Goal: Check status: Check status

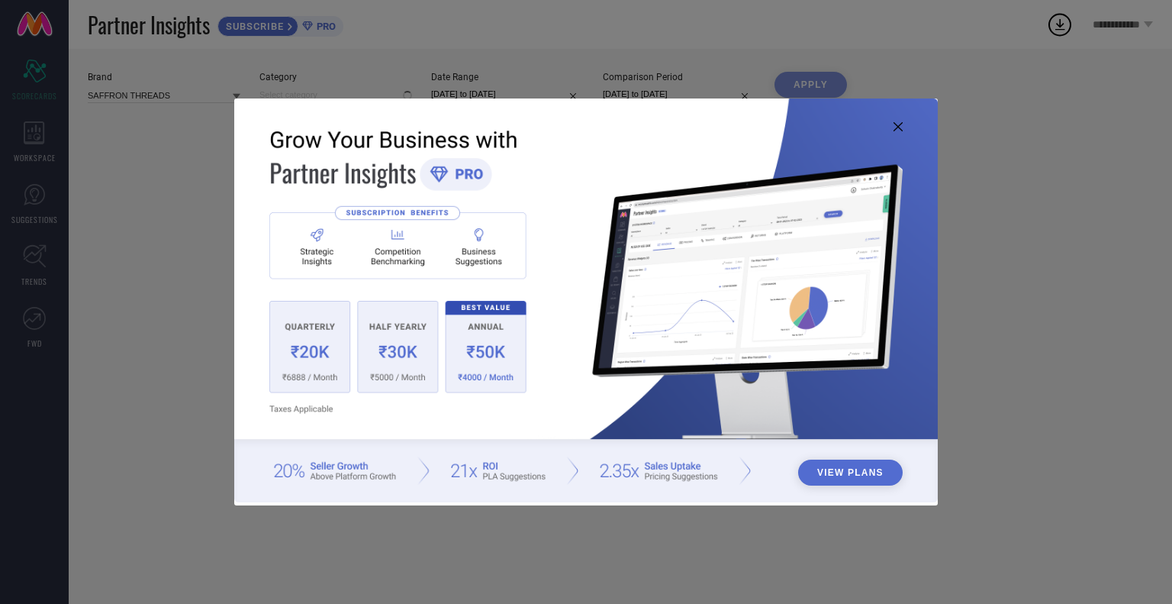
type input "All"
drag, startPoint x: 897, startPoint y: 128, endPoint x: 720, endPoint y: 114, distance: 177.6
click at [896, 128] on icon at bounding box center [898, 126] width 9 height 9
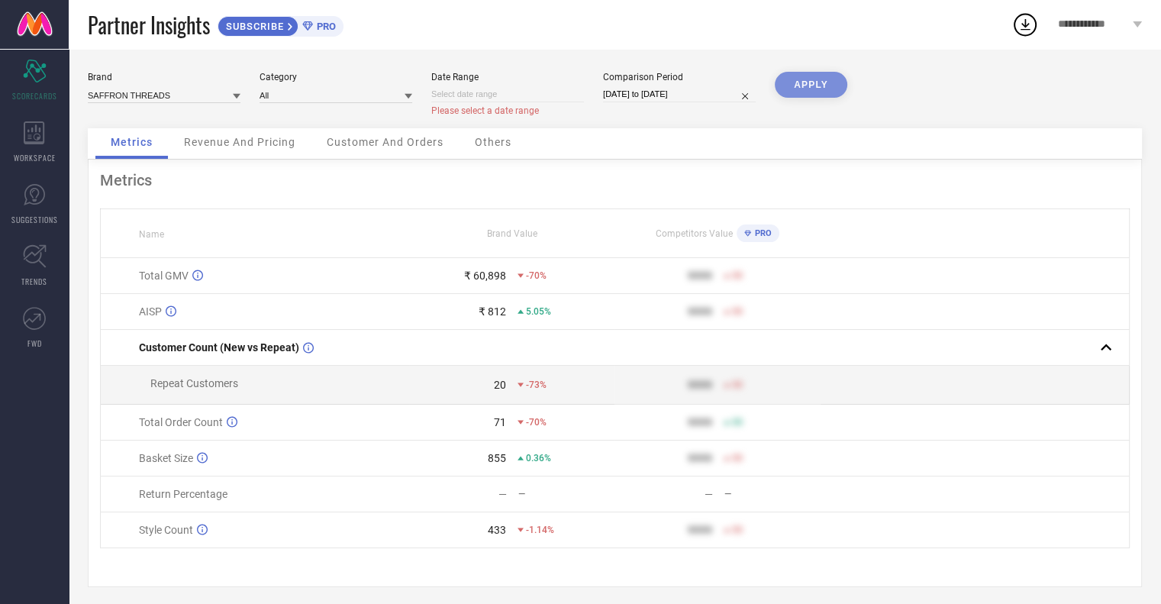
select select "8"
select select "2025"
select select "9"
select select "2025"
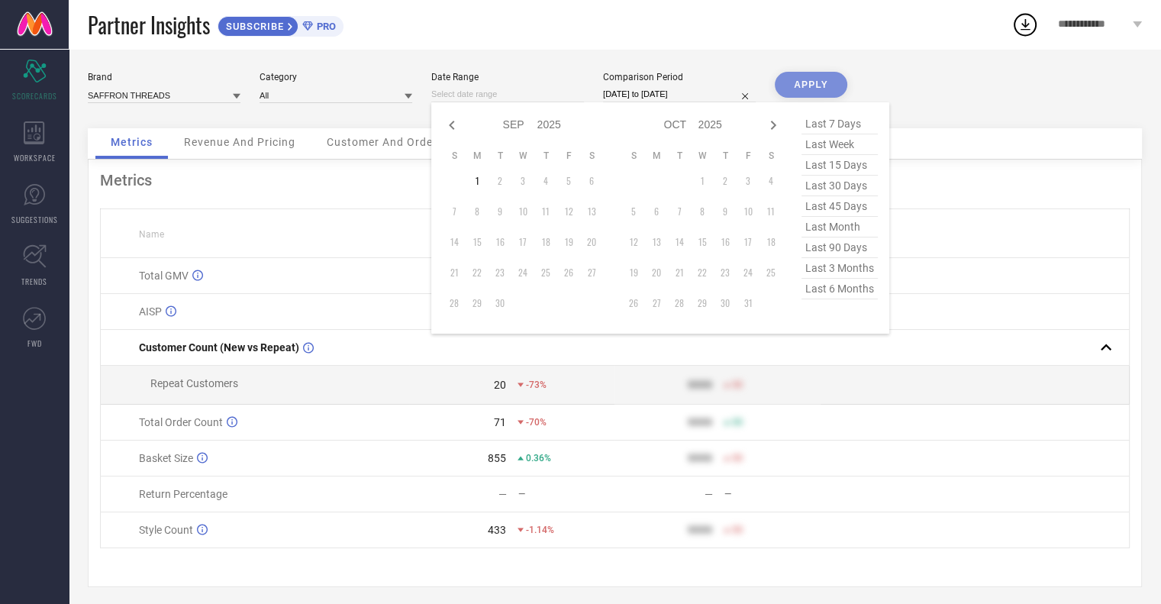
click at [540, 94] on input at bounding box center [507, 94] width 153 height 16
click at [453, 132] on icon at bounding box center [452, 125] width 18 height 18
select select "7"
select select "2025"
select select "8"
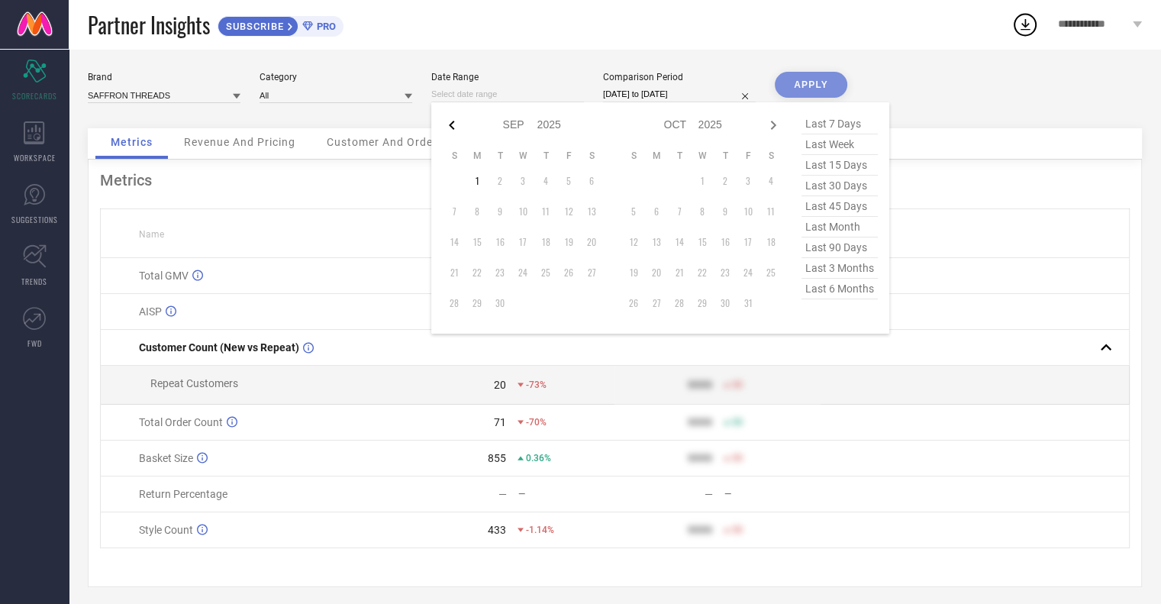
select select "2025"
click at [453, 132] on icon at bounding box center [452, 125] width 18 height 18
select select "4"
select select "2025"
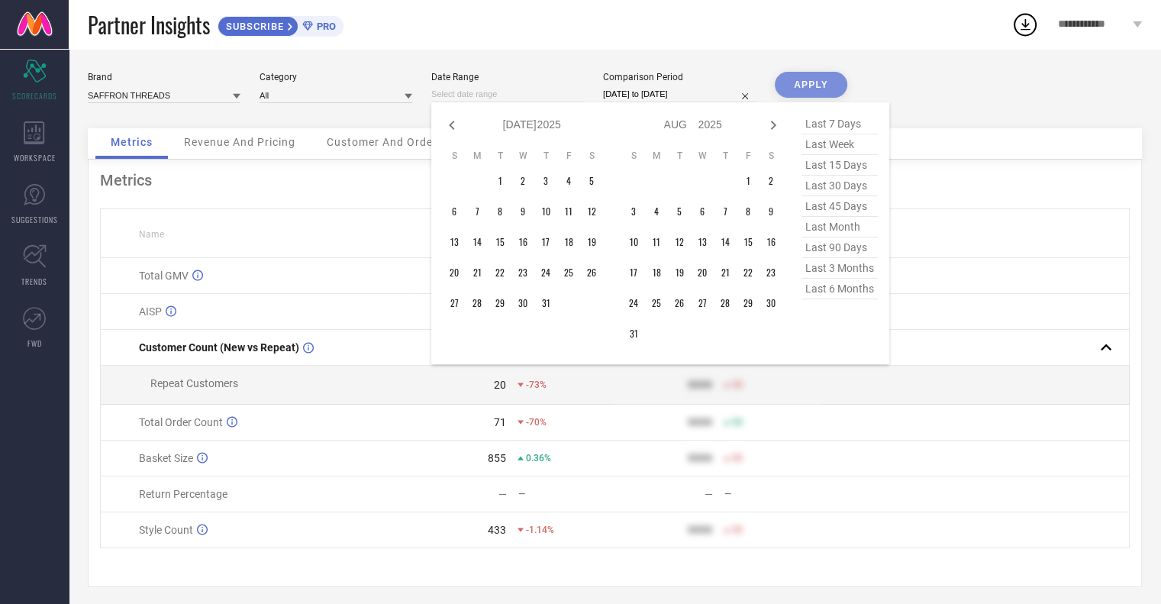
select select "5"
select select "2025"
click at [453, 132] on icon at bounding box center [452, 125] width 18 height 18
select select "3"
select select "2025"
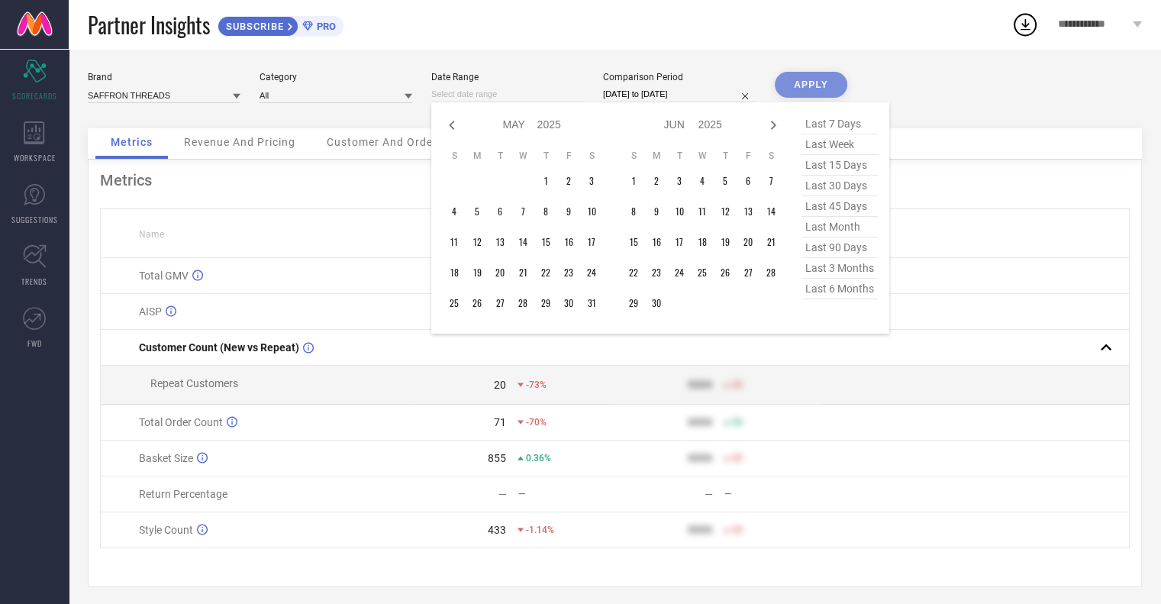
select select "4"
select select "2025"
click at [505, 182] on td "1" at bounding box center [499, 180] width 23 height 23
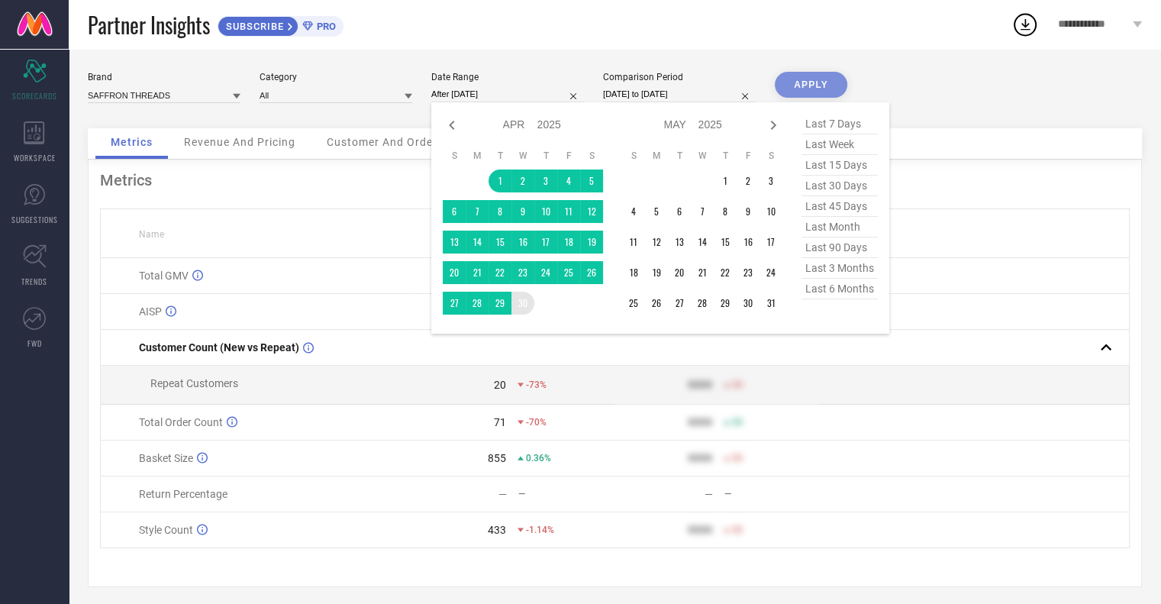
type input "[DATE] to [DATE]"
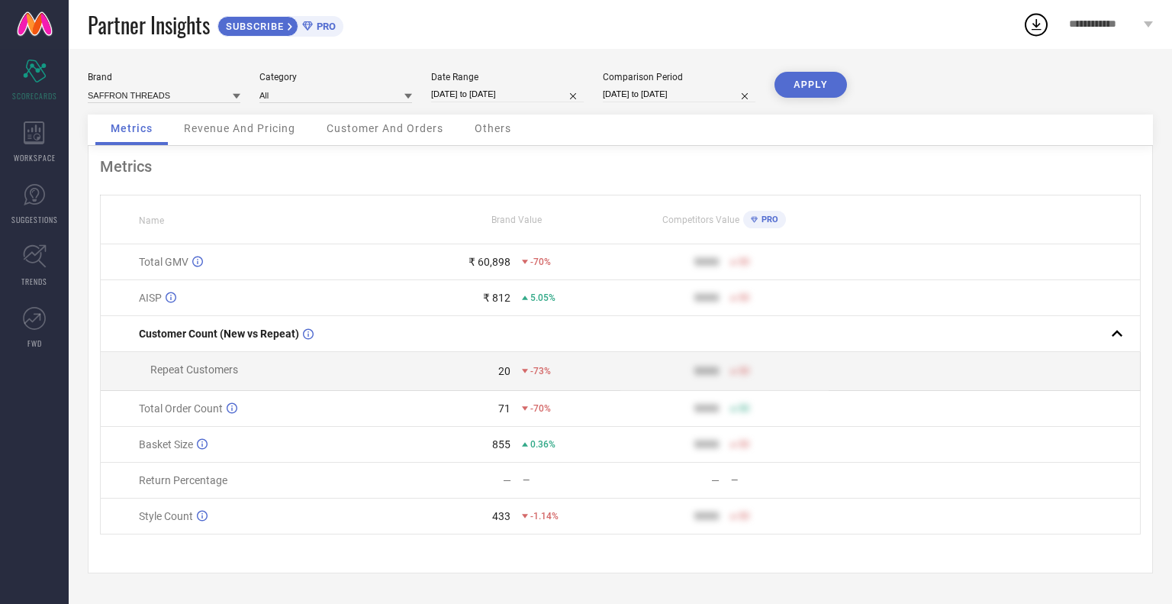
drag, startPoint x: 523, startPoint y: 297, endPoint x: 537, endPoint y: 259, distance: 40.6
click at [827, 82] on button "APPLY" at bounding box center [811, 85] width 72 height 26
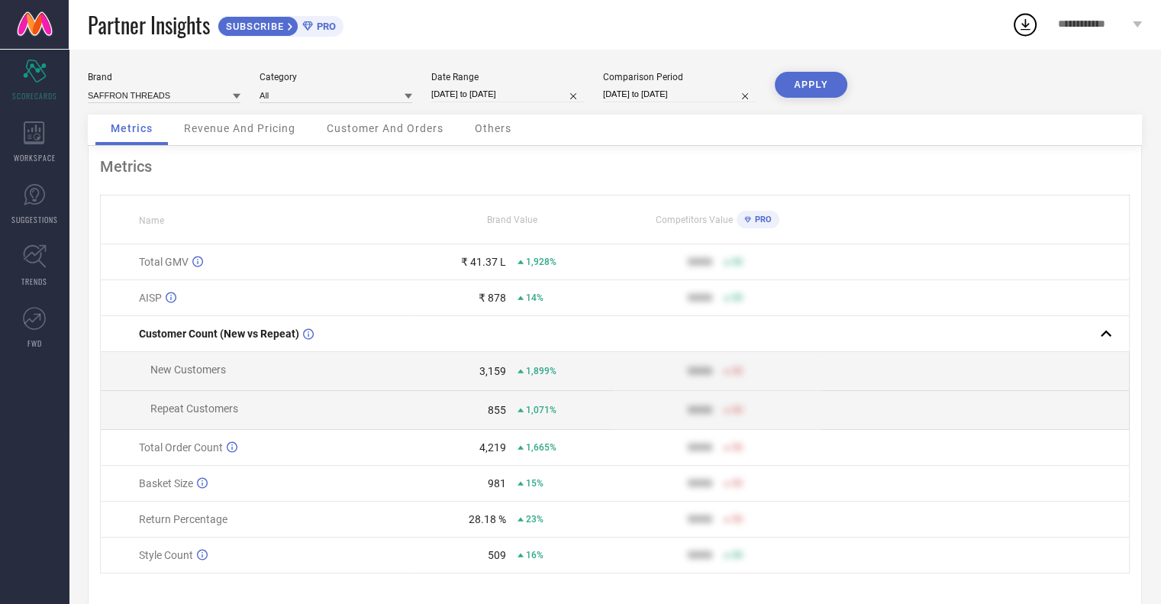
click at [539, 100] on input "[DATE] to [DATE]" at bounding box center [507, 94] width 153 height 16
select select "3"
select select "2025"
select select "4"
select select "2025"
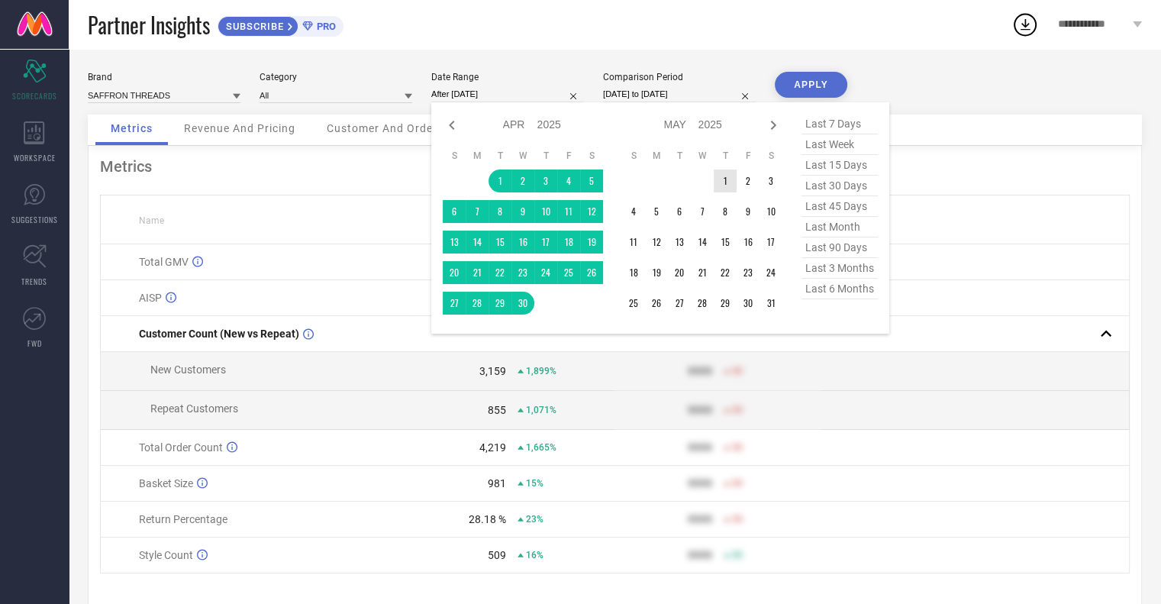
click at [719, 180] on td "1" at bounding box center [725, 180] width 23 height 23
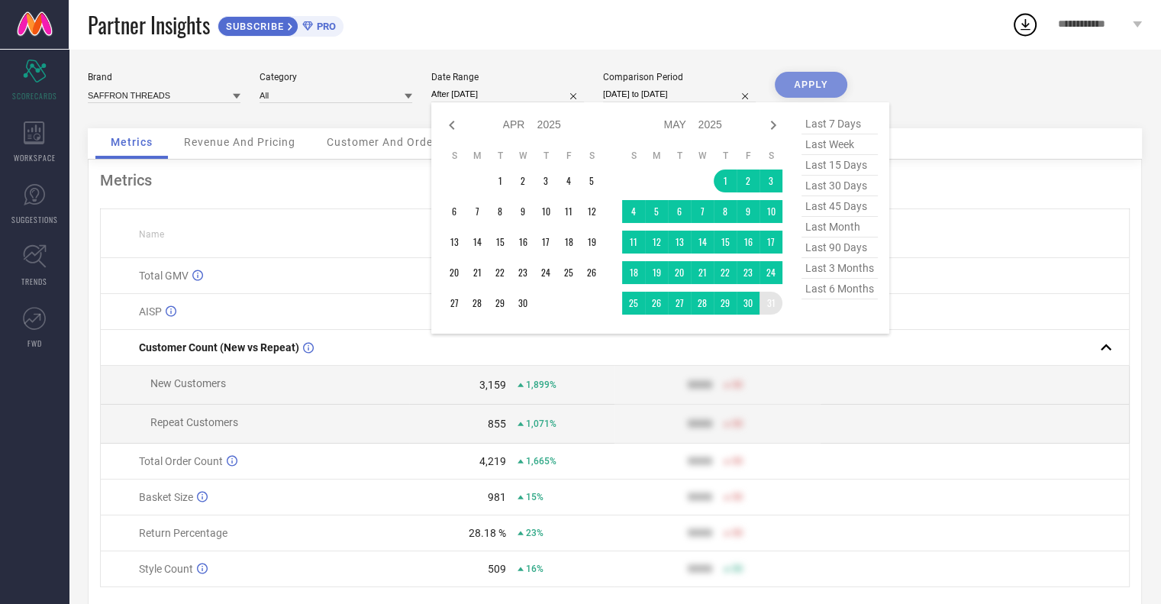
type input "[DATE] to [DATE]"
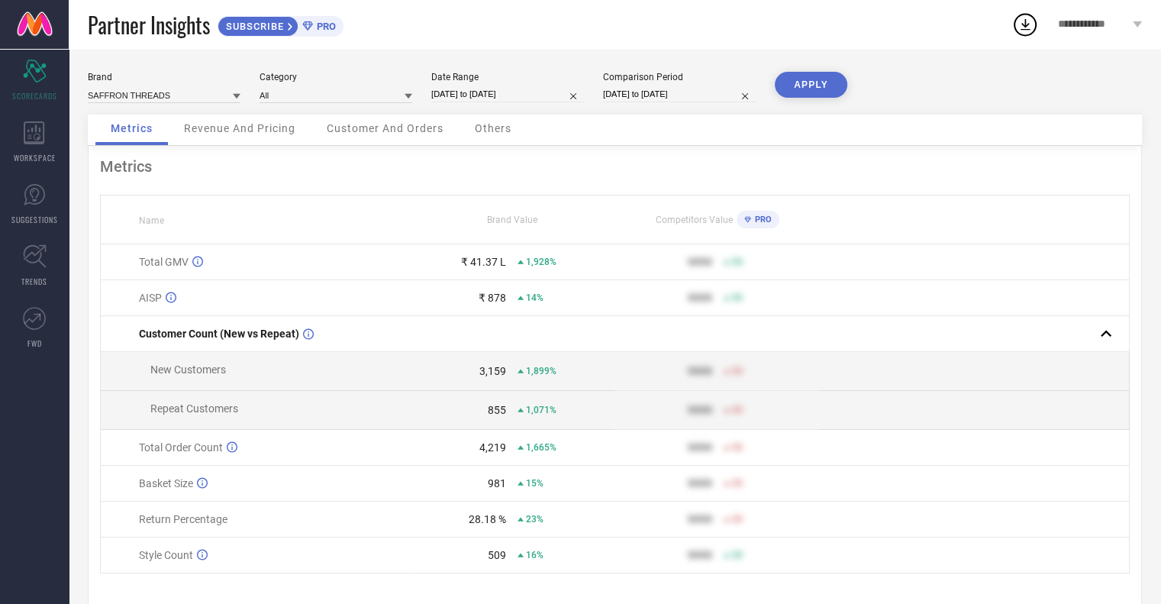
click at [795, 72] on button "APPLY" at bounding box center [811, 85] width 72 height 26
click at [539, 94] on input "[DATE] to [DATE]" at bounding box center [507, 94] width 153 height 16
select select "4"
select select "2025"
select select "5"
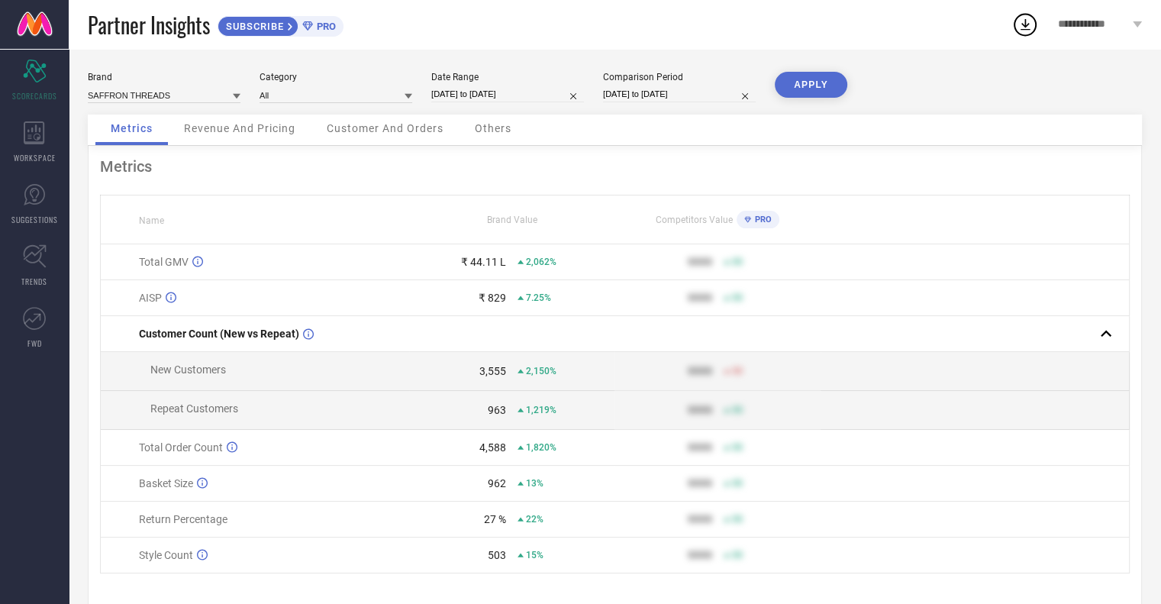
select select "2025"
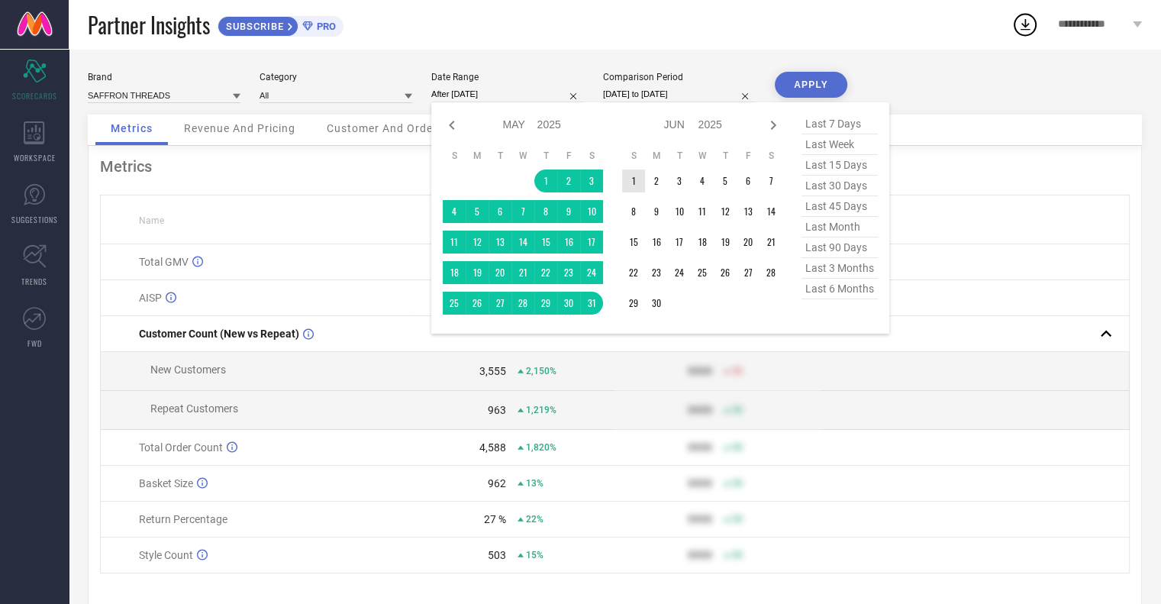
click at [638, 180] on td "1" at bounding box center [633, 180] width 23 height 23
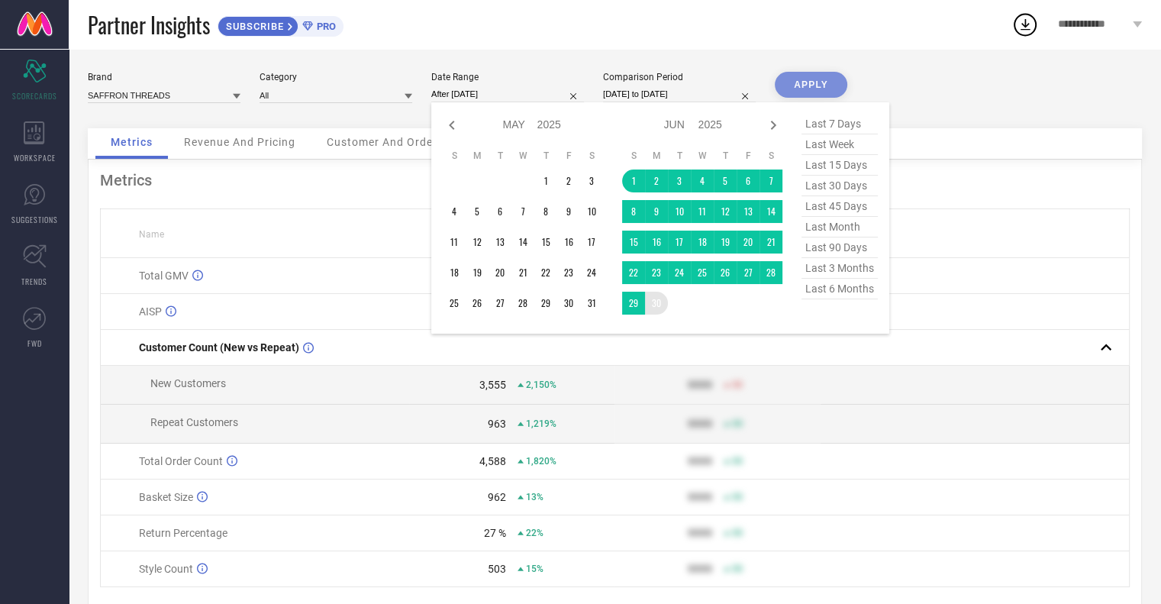
type input "[DATE] to [DATE]"
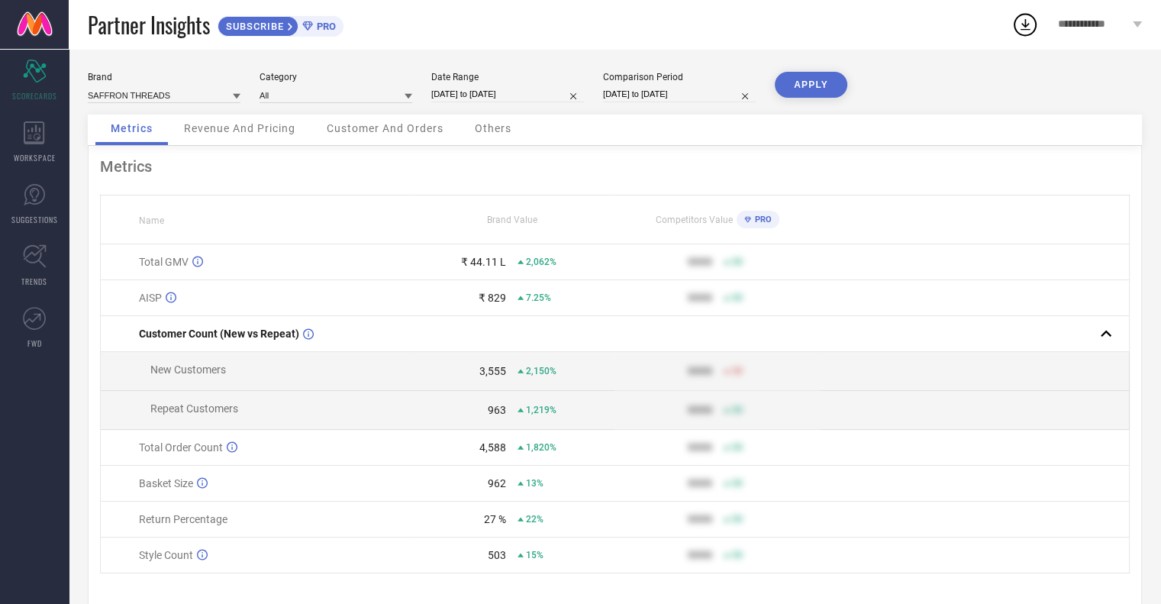
select select "5"
select select "2025"
select select "6"
select select "2025"
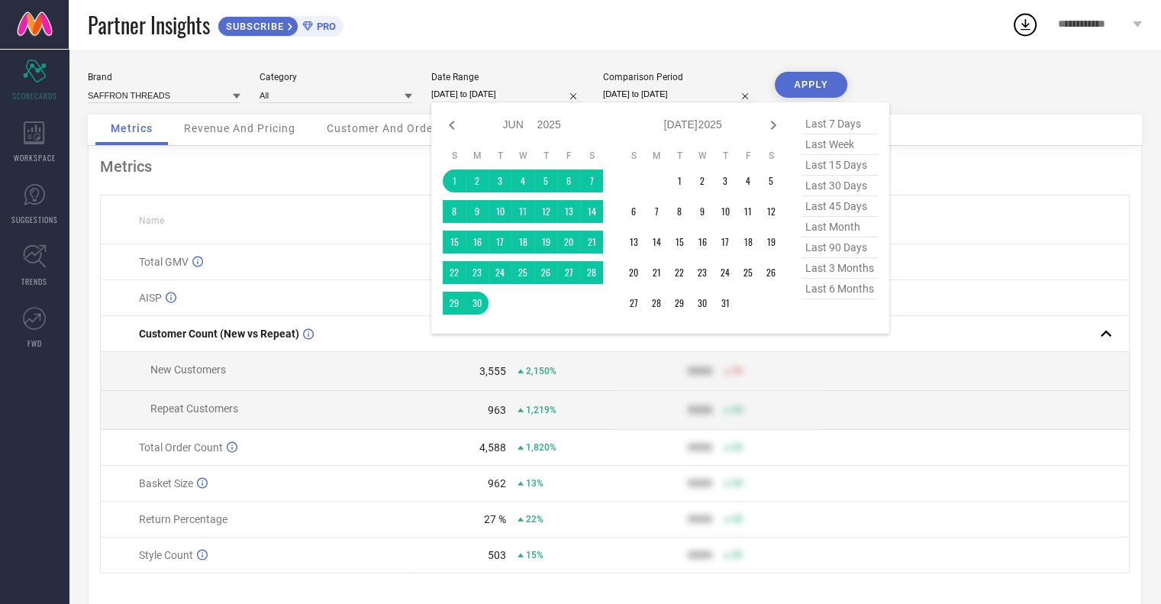
drag, startPoint x: 508, startPoint y: 95, endPoint x: 521, endPoint y: 103, distance: 15.5
click at [509, 94] on input "[DATE] to [DATE]" at bounding box center [507, 94] width 153 height 16
click at [815, 92] on button "APPLY" at bounding box center [811, 85] width 72 height 26
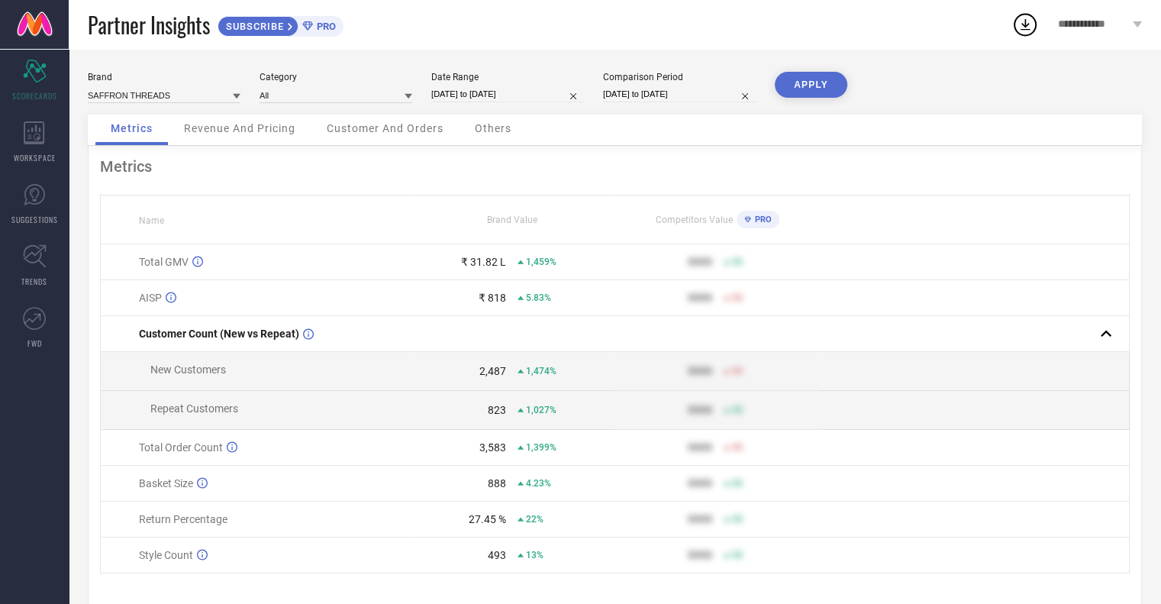
click at [531, 97] on input "[DATE] to [DATE]" at bounding box center [507, 94] width 153 height 16
select select "5"
select select "2025"
select select "6"
select select "2025"
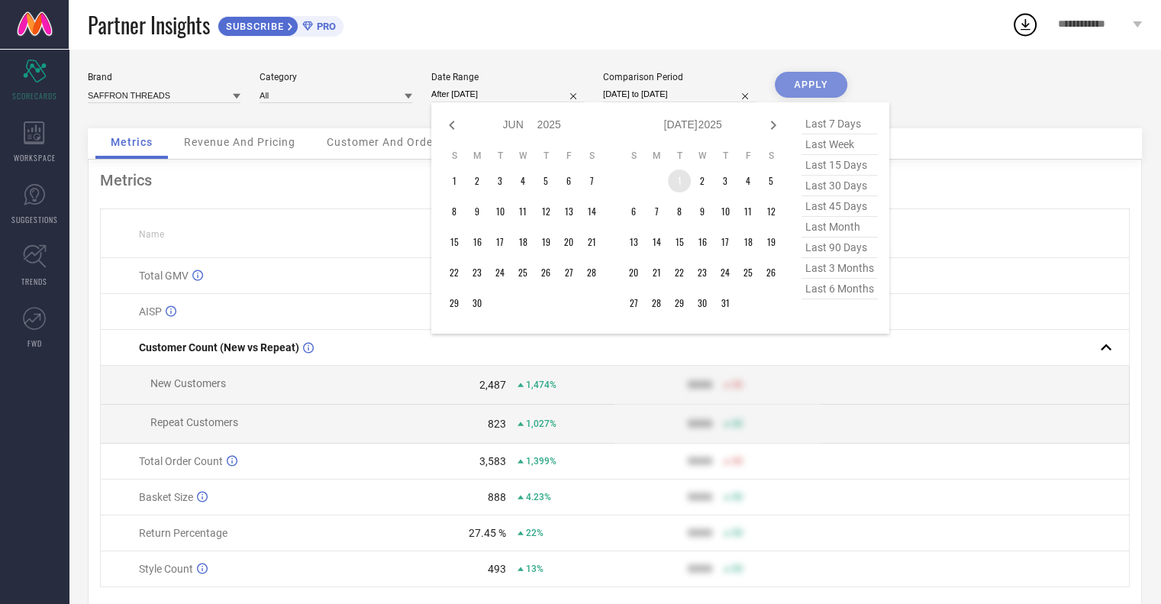
drag, startPoint x: 675, startPoint y: 182, endPoint x: 694, endPoint y: 243, distance: 64.0
click at [677, 182] on td "1" at bounding box center [679, 180] width 23 height 23
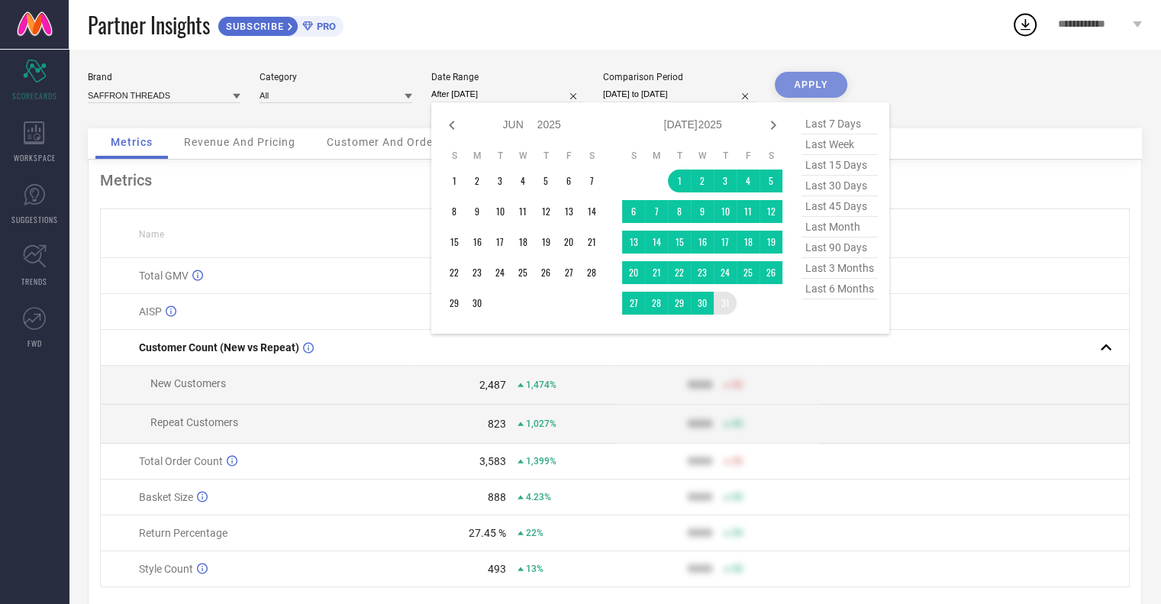
type input "[DATE] to [DATE]"
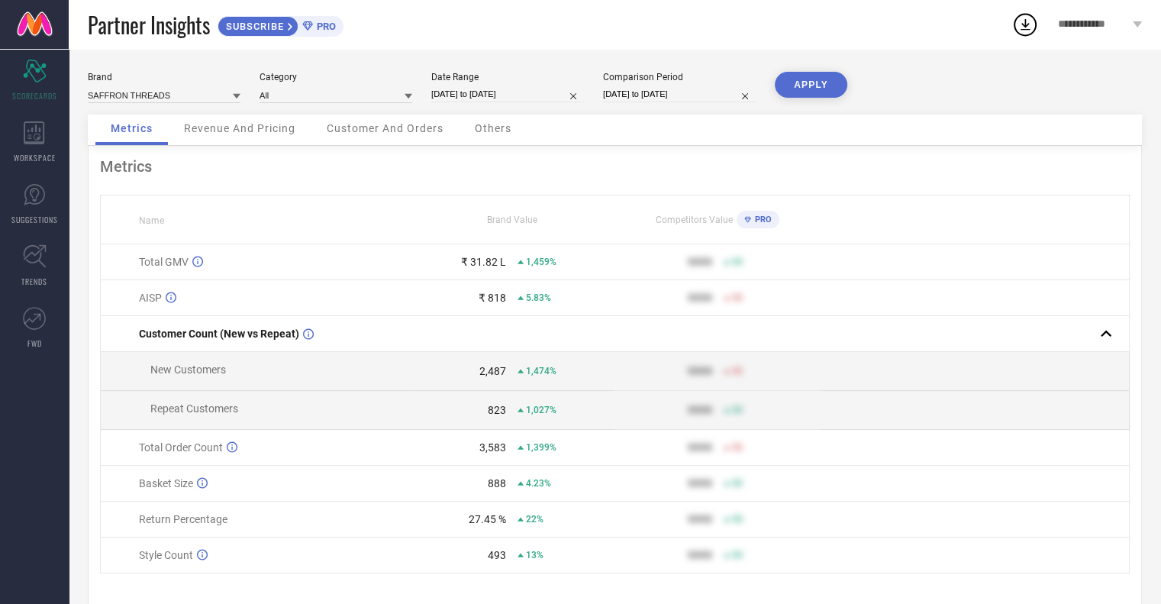
click at [819, 84] on button "APPLY" at bounding box center [811, 85] width 72 height 26
click at [507, 98] on input "[DATE] to [DATE]" at bounding box center [507, 94] width 153 height 16
select select "6"
select select "2025"
select select "7"
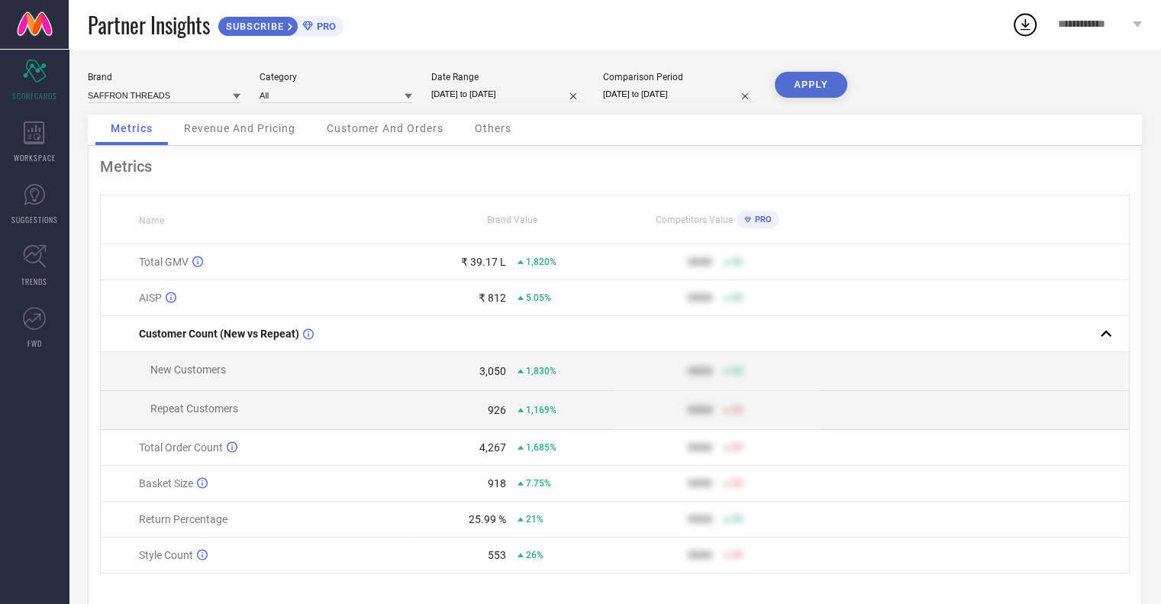
select select "2025"
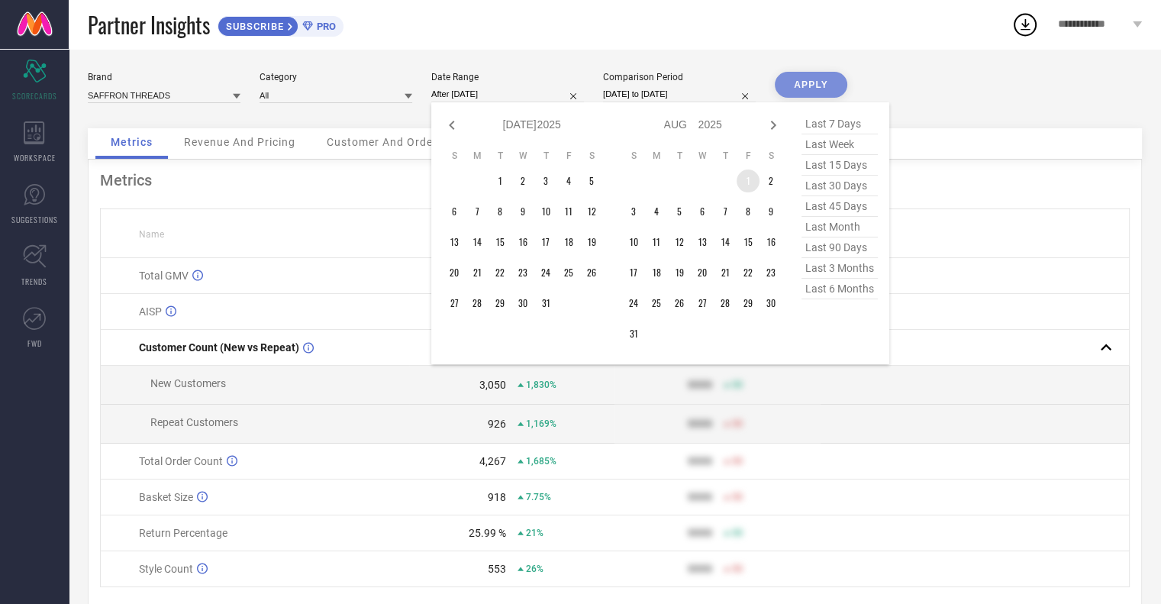
click at [748, 181] on td "1" at bounding box center [747, 180] width 23 height 23
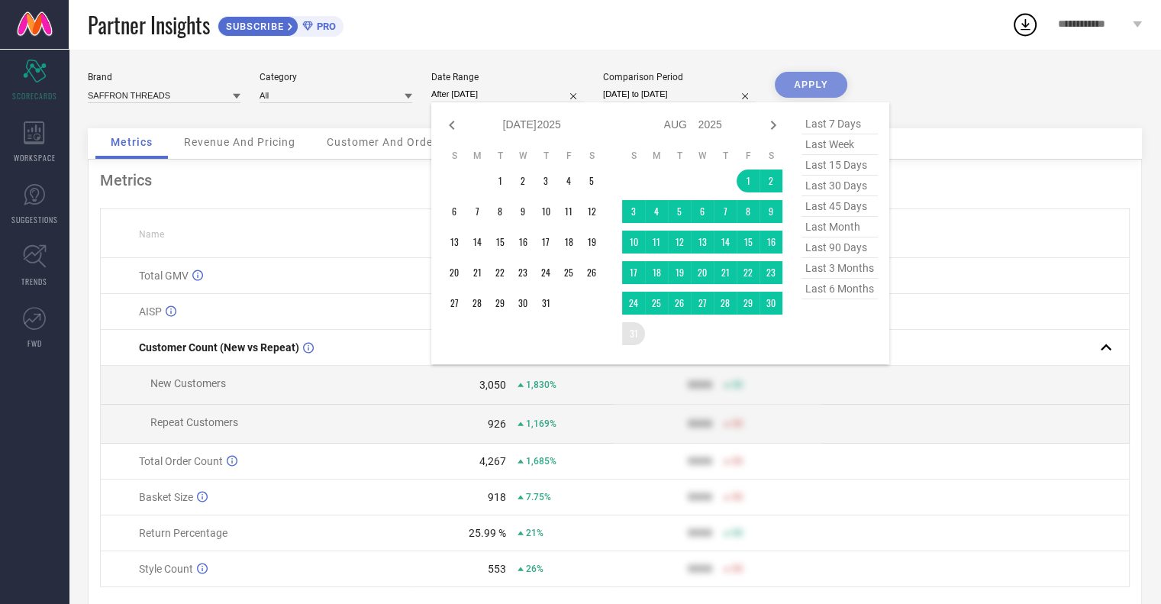
type input "[DATE] to [DATE]"
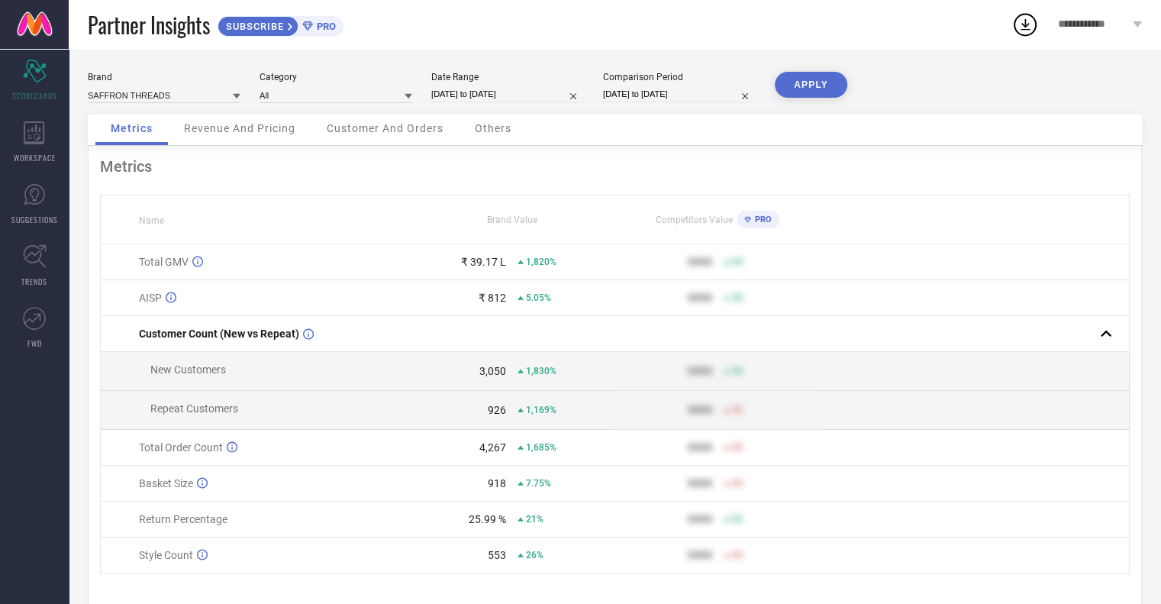
click at [832, 79] on button "APPLY" at bounding box center [811, 85] width 72 height 26
